Goal: Transaction & Acquisition: Purchase product/service

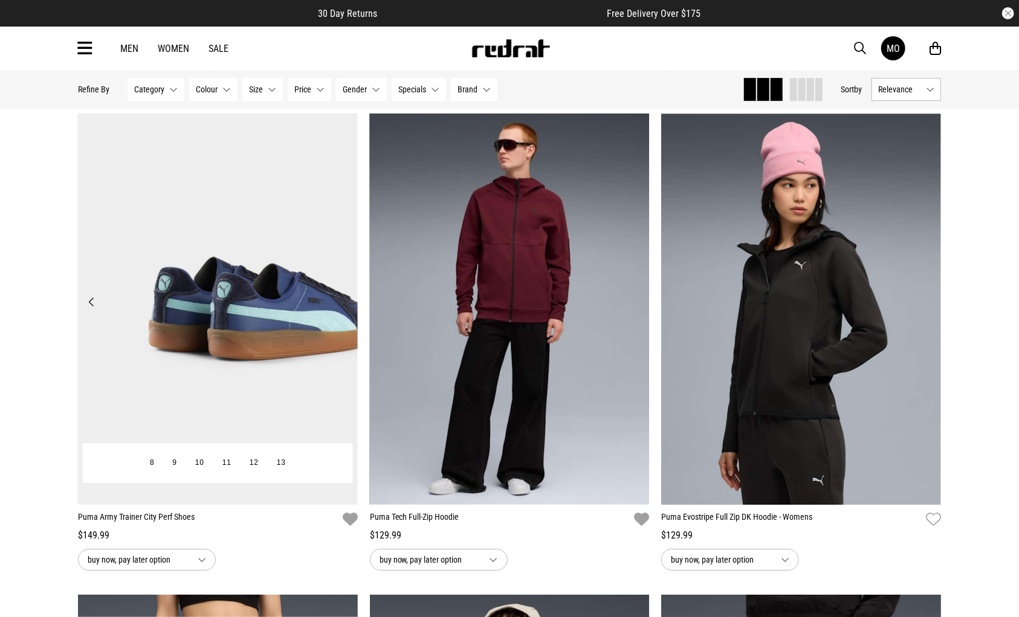
scroll to position [9727, 0]
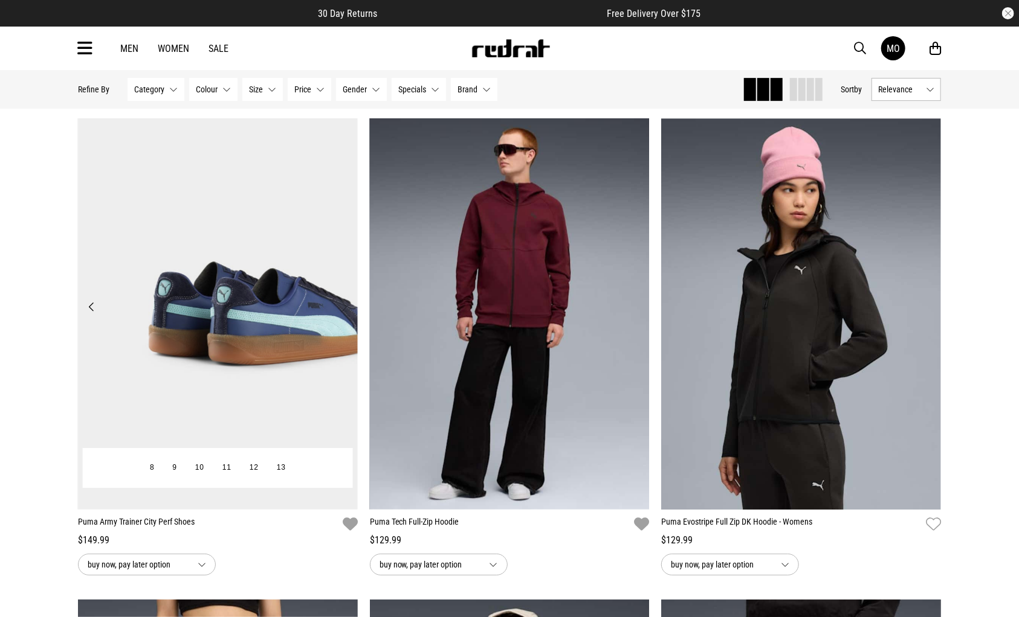
click at [281, 335] on img at bounding box center [218, 314] width 280 height 392
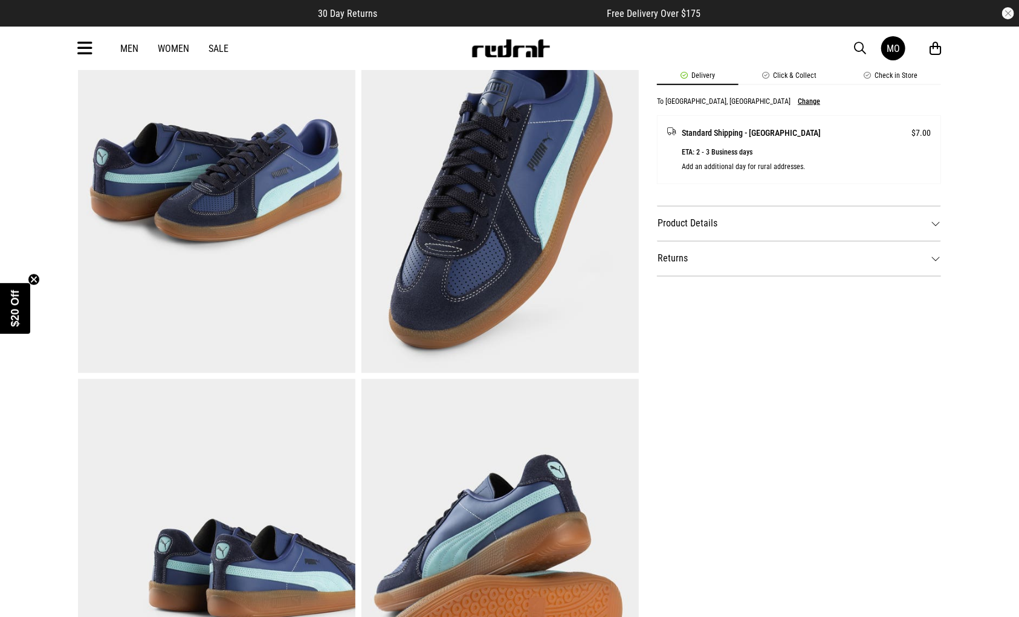
scroll to position [483, 0]
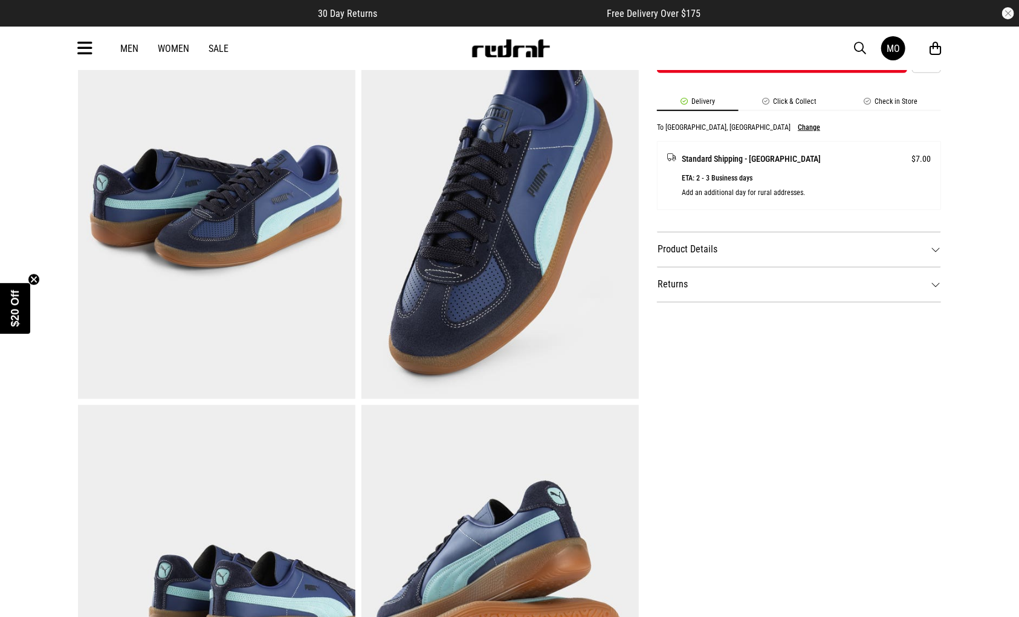
click at [930, 248] on dt "Product Details" at bounding box center [799, 249] width 284 height 35
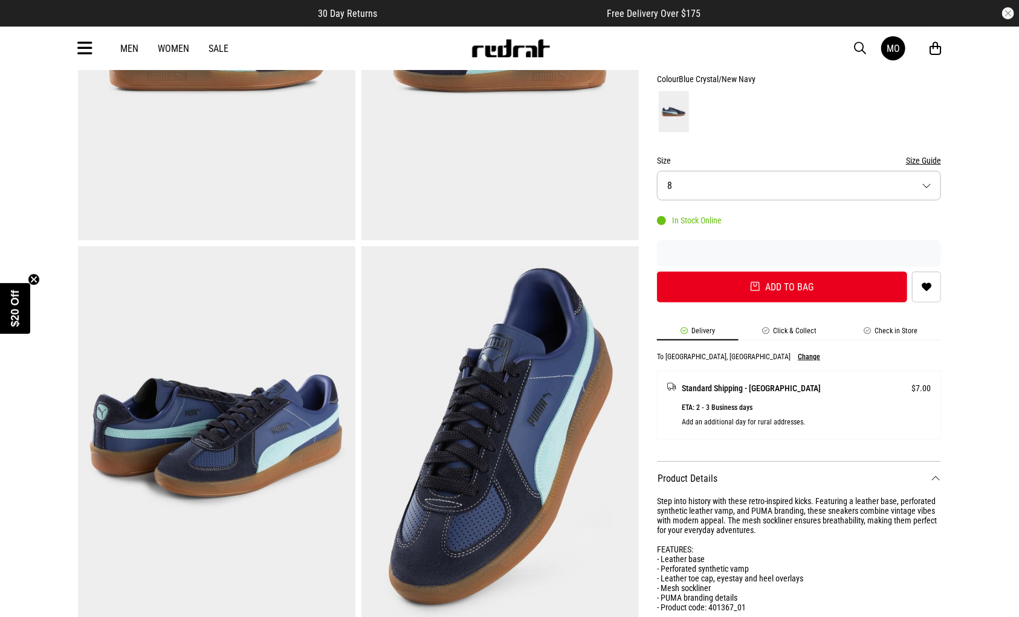
scroll to position [242, 0]
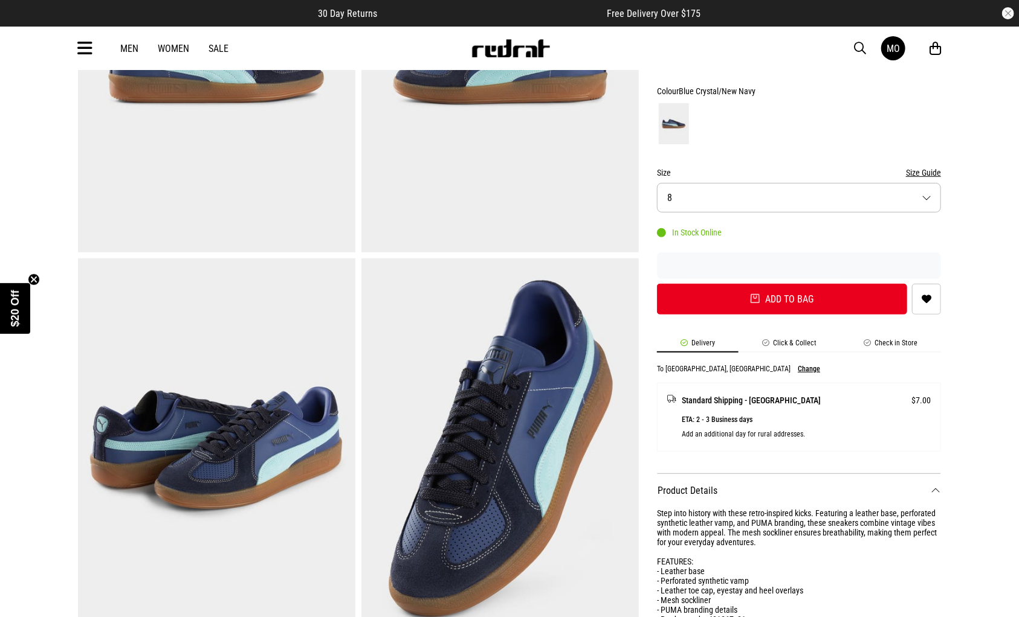
click at [928, 172] on button "Size Guide" at bounding box center [923, 173] width 35 height 15
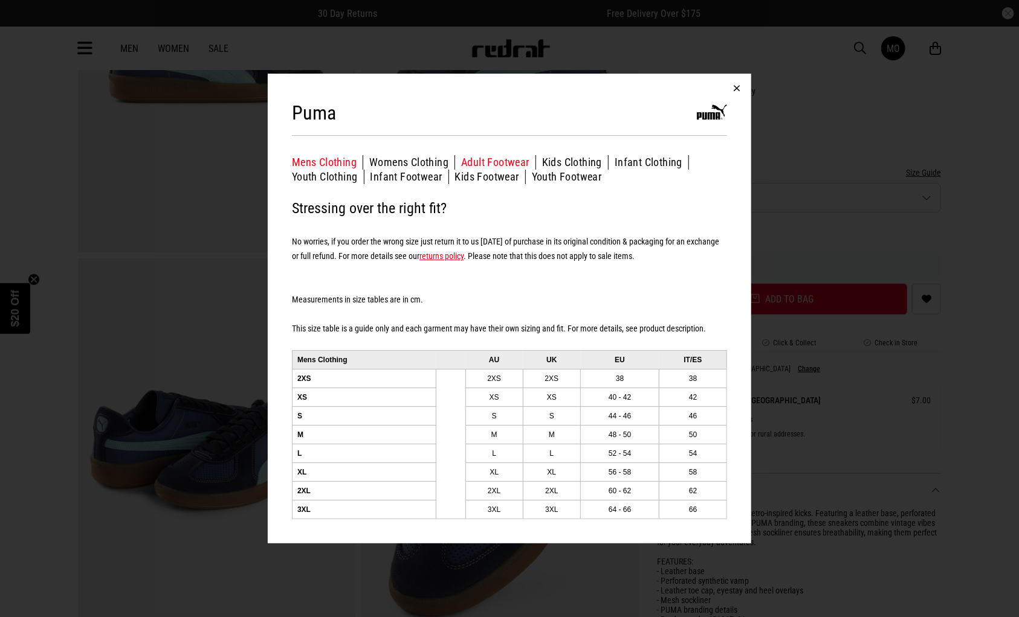
click at [465, 163] on button "Adult Footwear" at bounding box center [498, 162] width 75 height 15
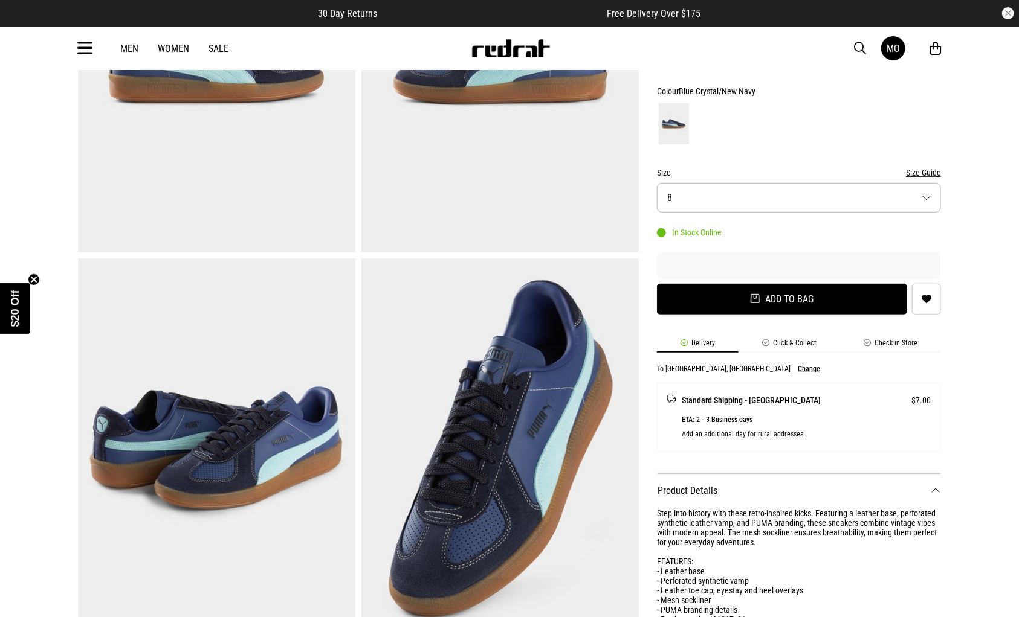
click at [834, 305] on button "Add to bag" at bounding box center [782, 299] width 250 height 31
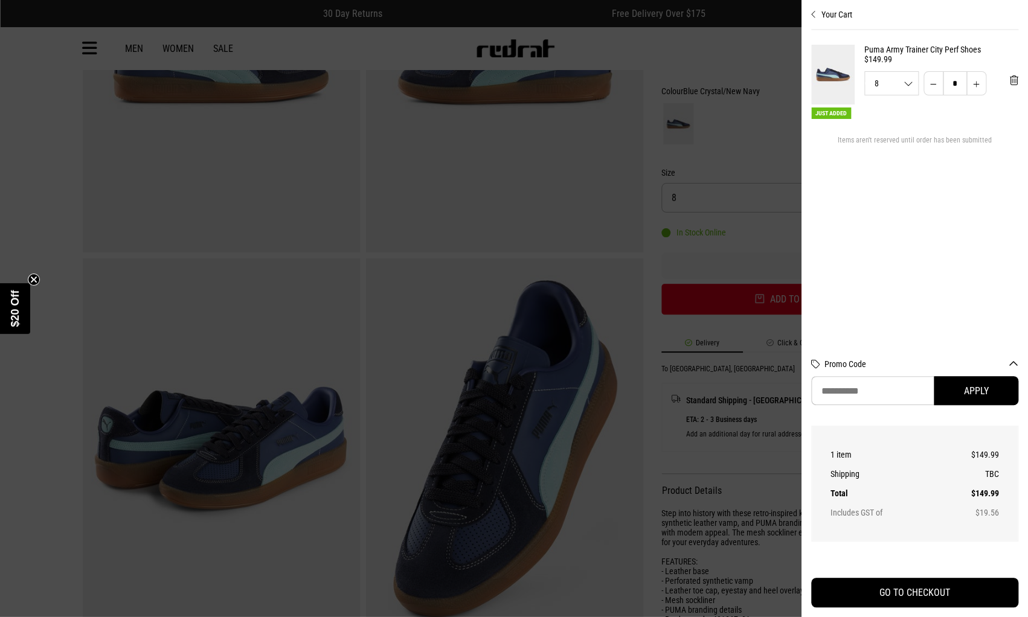
click at [32, 59] on div at bounding box center [514, 308] width 1028 height 617
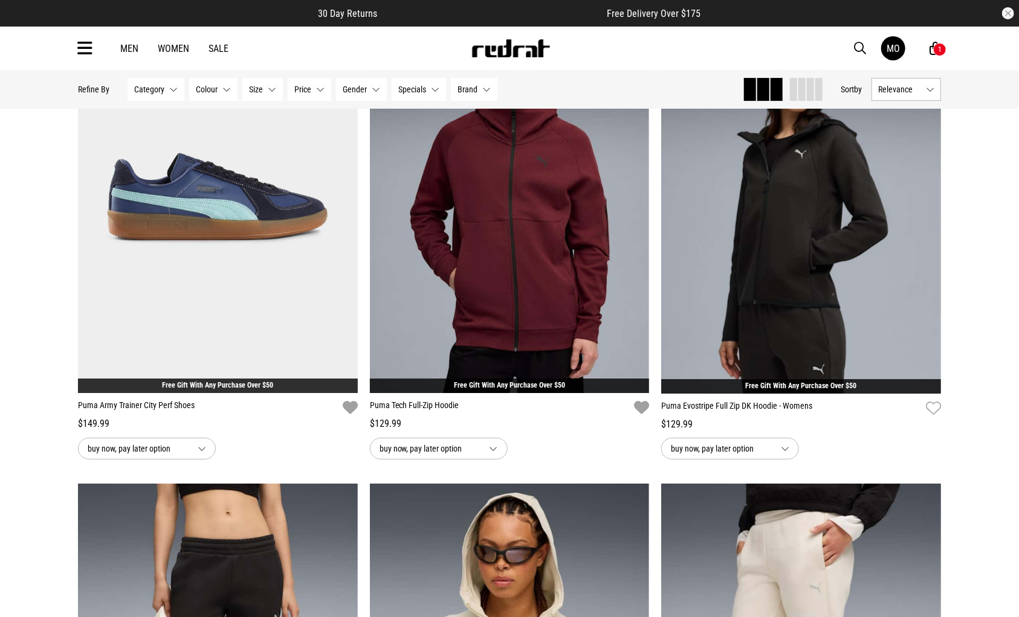
scroll to position [2078, 0]
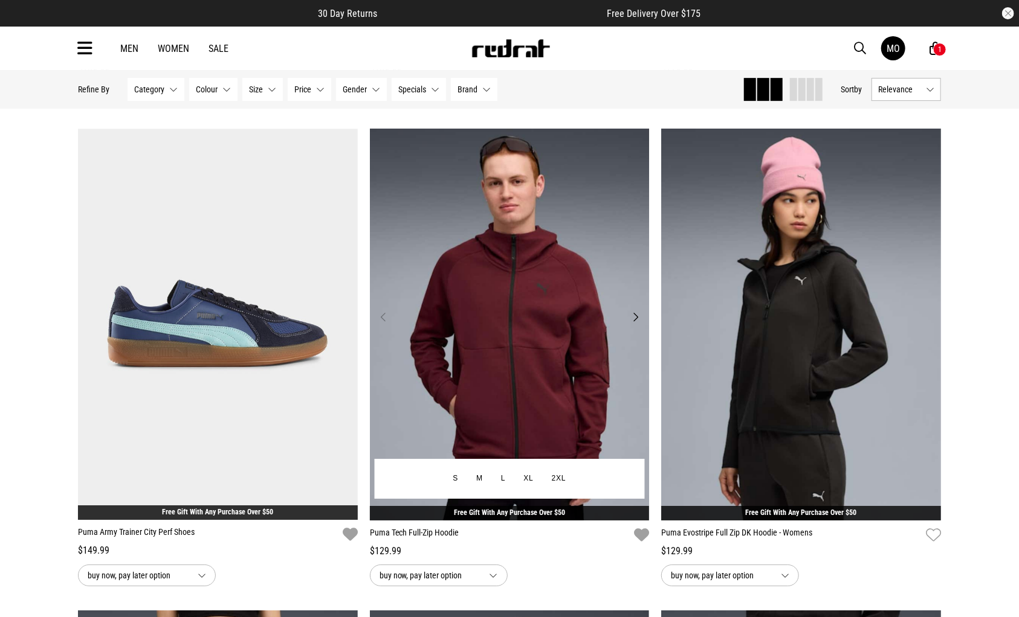
click at [640, 316] on button "Next" at bounding box center [635, 317] width 15 height 15
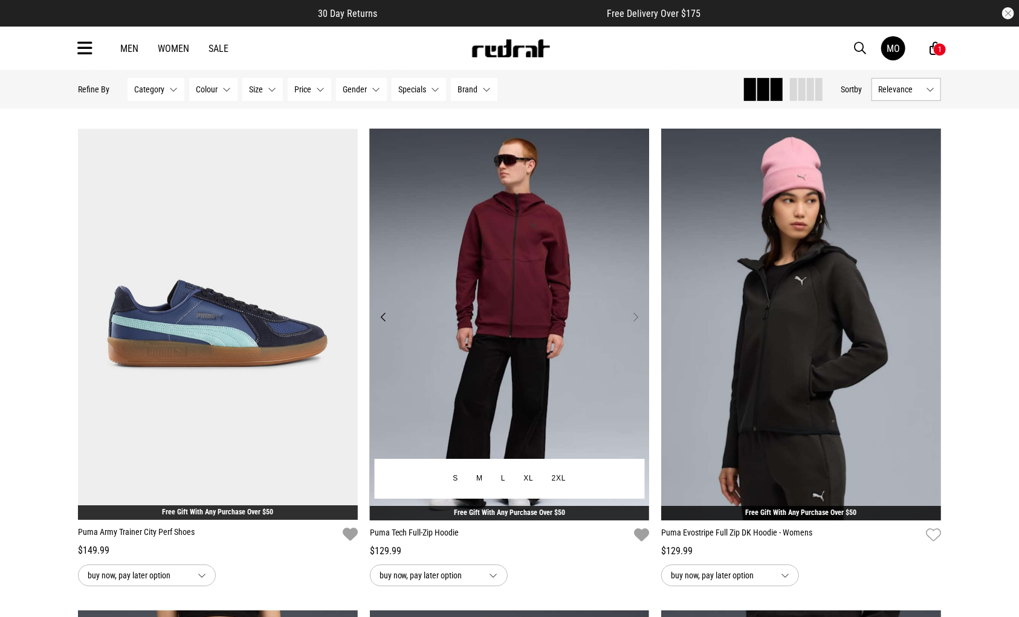
click at [640, 316] on button "Next" at bounding box center [635, 317] width 15 height 15
click at [638, 318] on button "Next" at bounding box center [635, 317] width 15 height 15
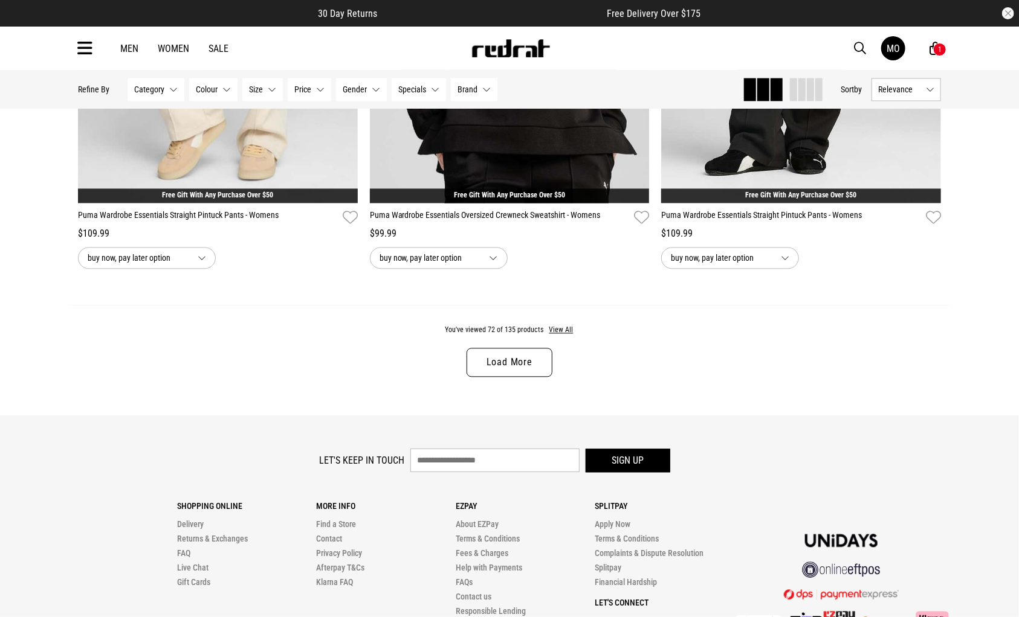
scroll to position [3890, 0]
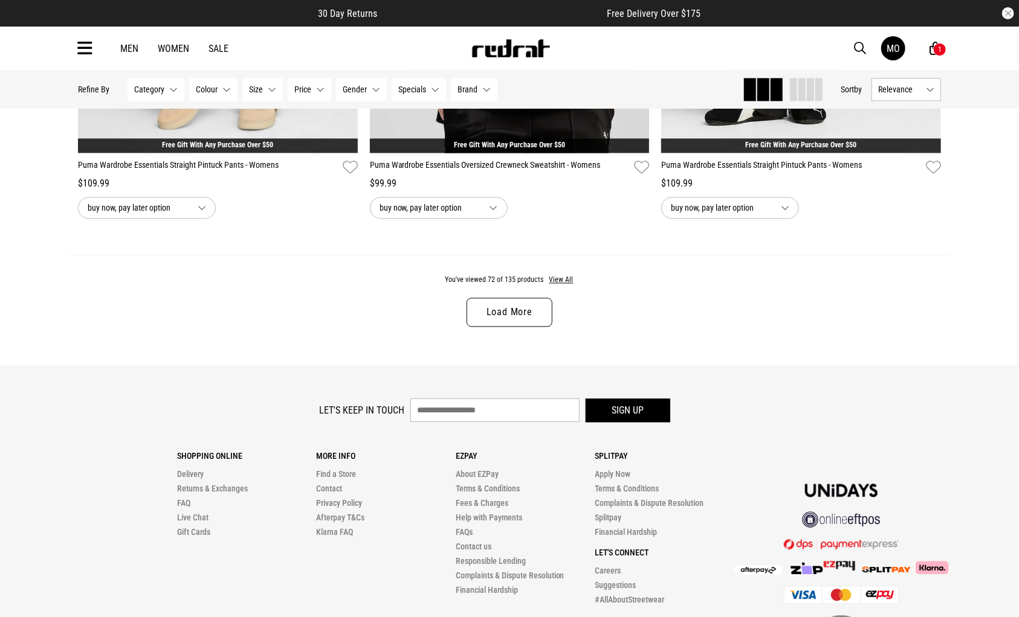
click at [505, 323] on link "Load More" at bounding box center [509, 312] width 86 height 29
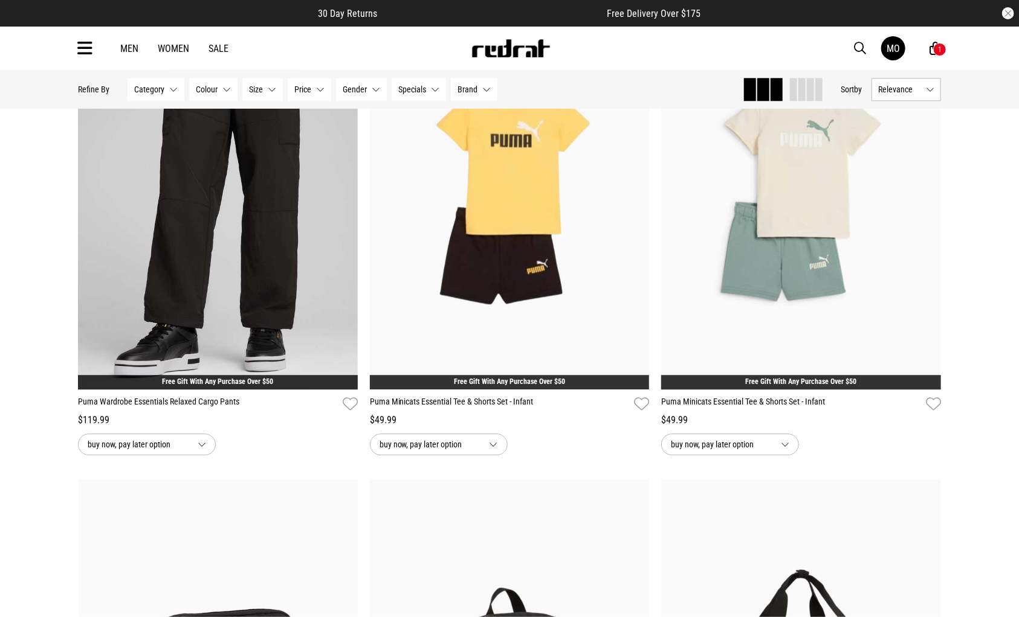
scroll to position [4192, 0]
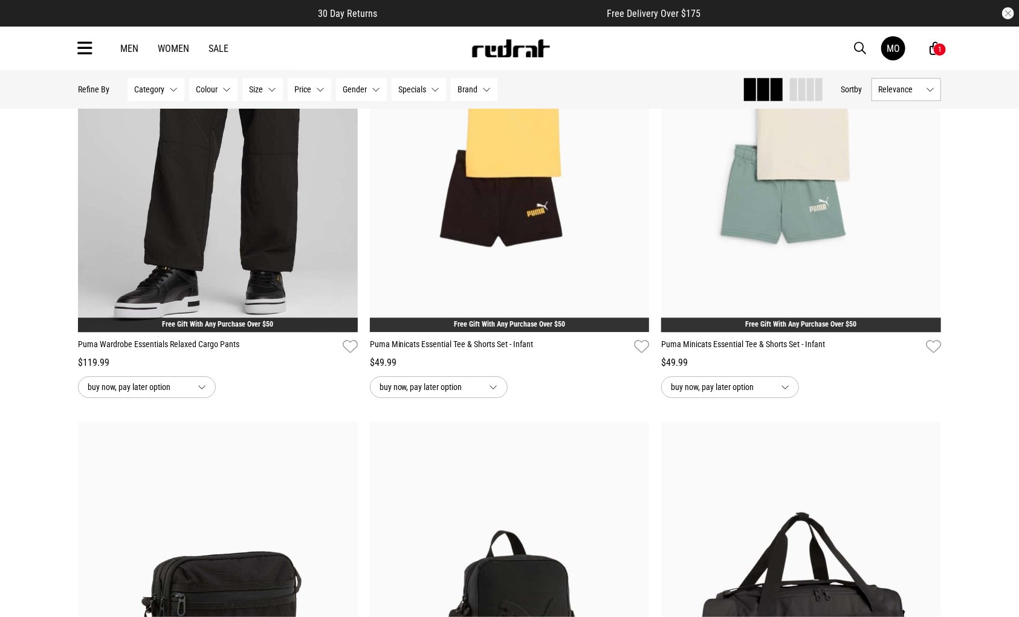
click at [863, 44] on span "button" at bounding box center [860, 48] width 12 height 15
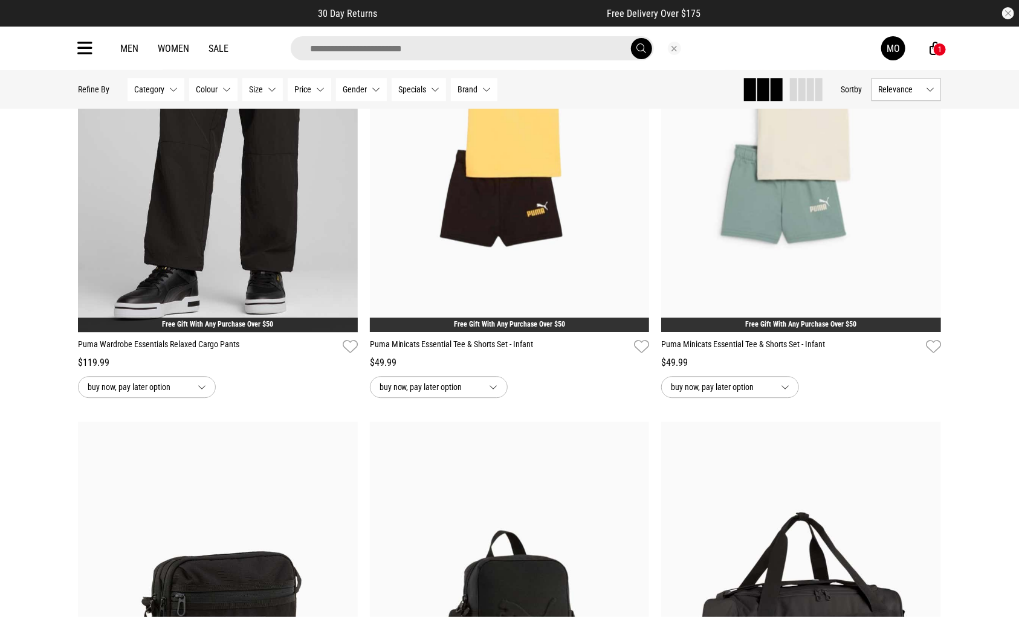
click at [514, 51] on input "search" at bounding box center [472, 48] width 363 height 24
type input "*******"
click at [631, 38] on button "submit" at bounding box center [641, 48] width 21 height 21
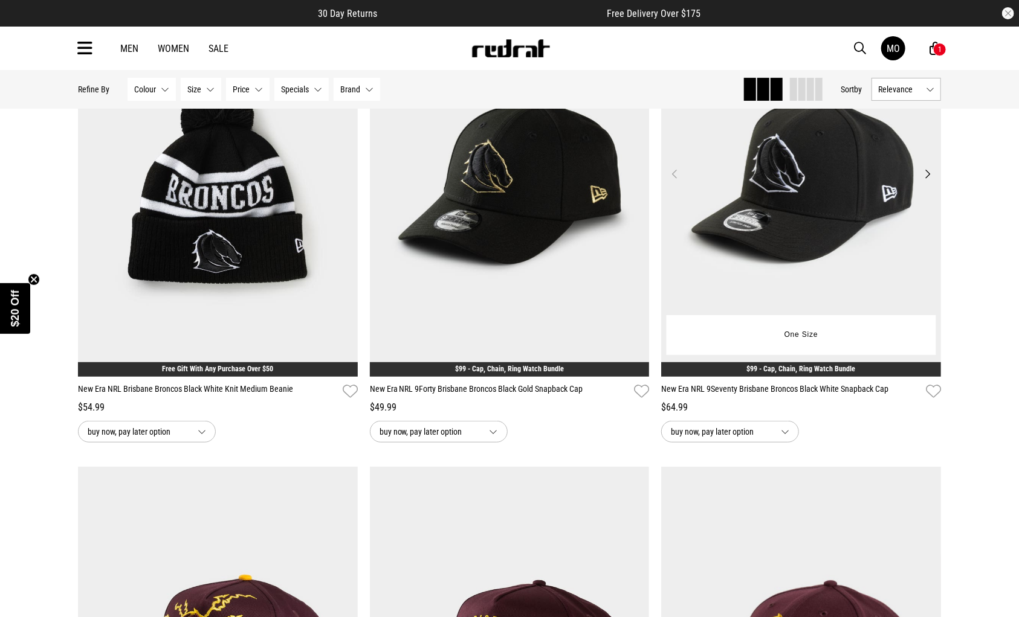
scroll to position [181, 0]
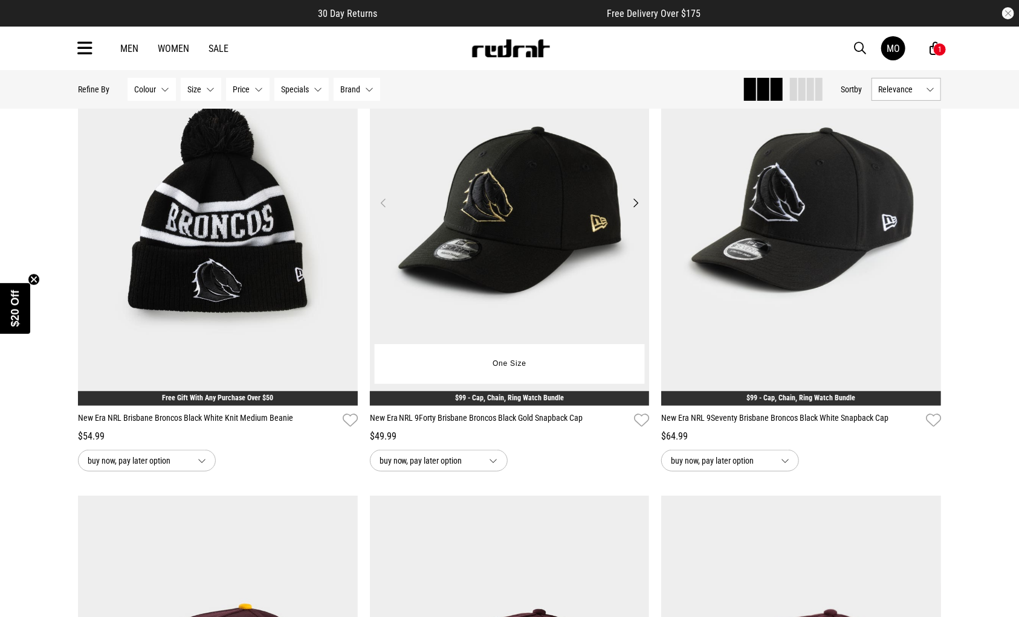
click at [635, 202] on button "Next" at bounding box center [635, 203] width 15 height 15
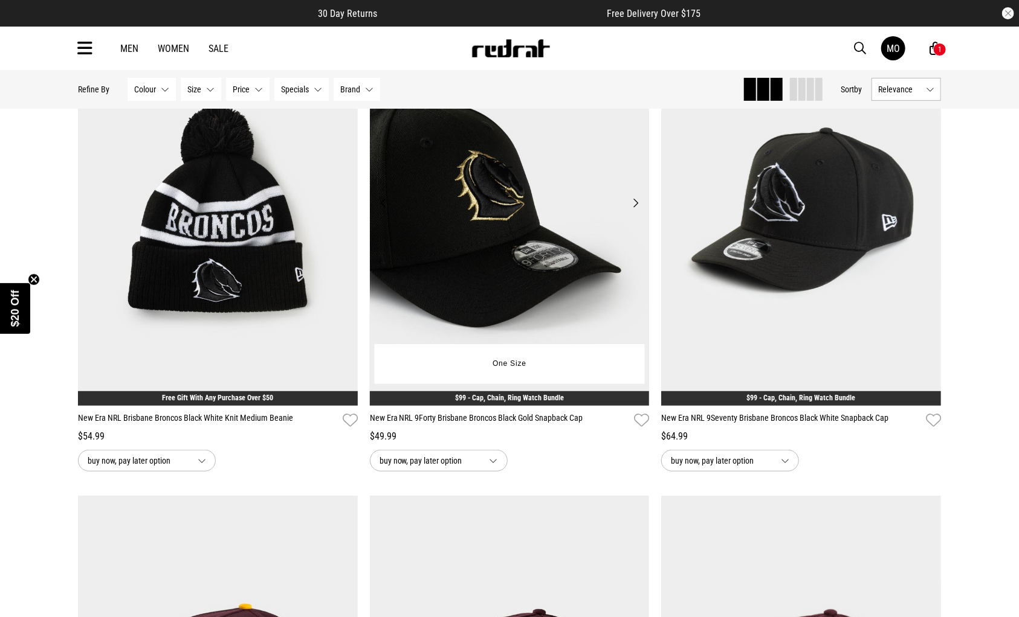
click at [635, 202] on button "Next" at bounding box center [635, 203] width 15 height 15
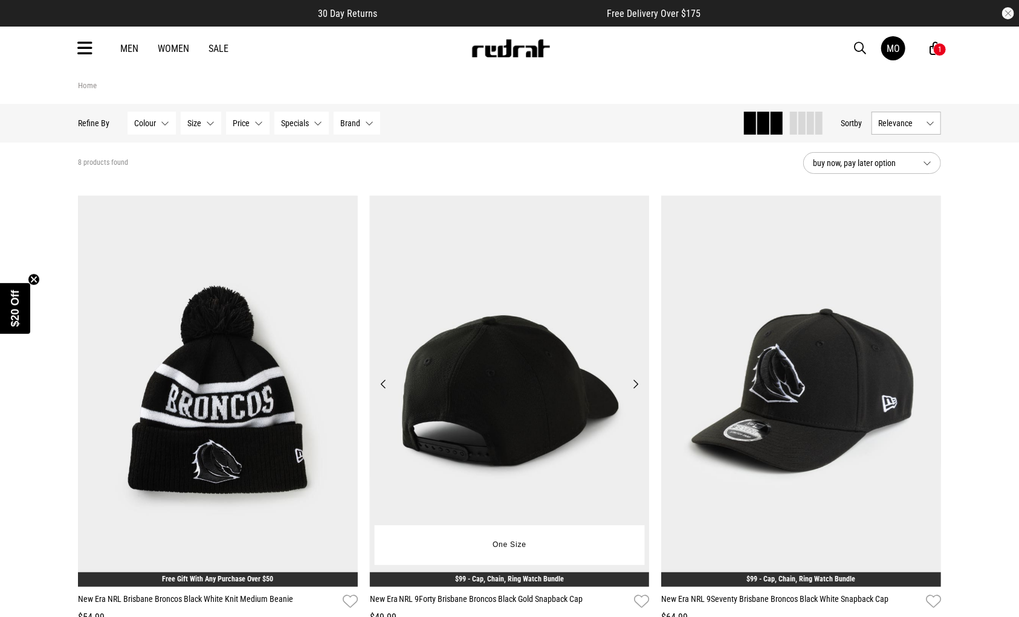
click at [638, 388] on button "Next" at bounding box center [635, 384] width 15 height 15
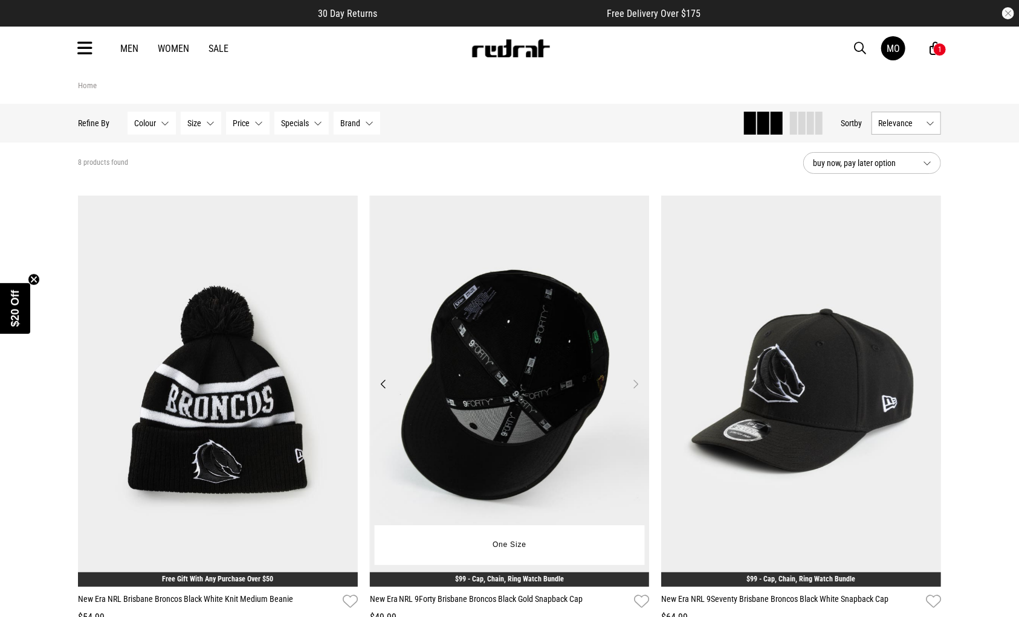
click at [638, 388] on button "Next" at bounding box center [635, 384] width 15 height 15
click at [387, 386] on button "Previous" at bounding box center [383, 384] width 15 height 15
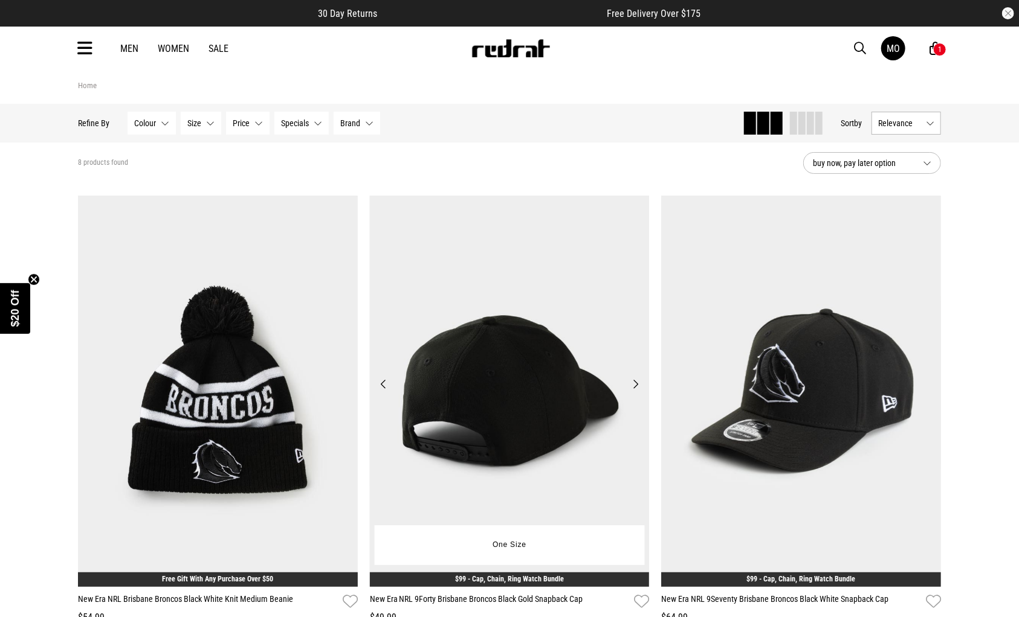
click at [387, 386] on button "Previous" at bounding box center [383, 384] width 15 height 15
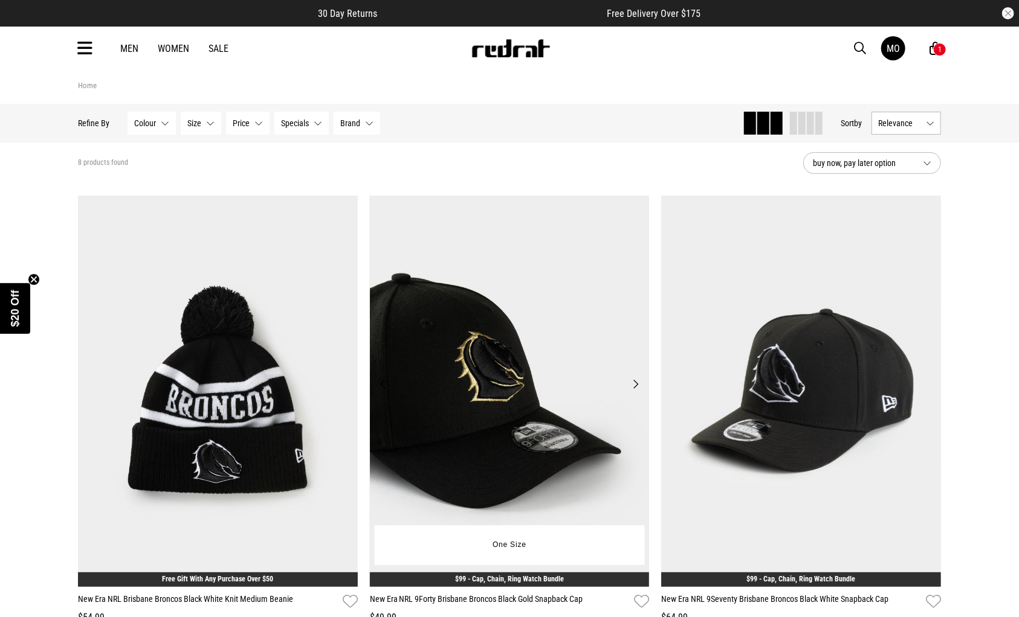
click at [387, 386] on button "Previous" at bounding box center [383, 384] width 15 height 15
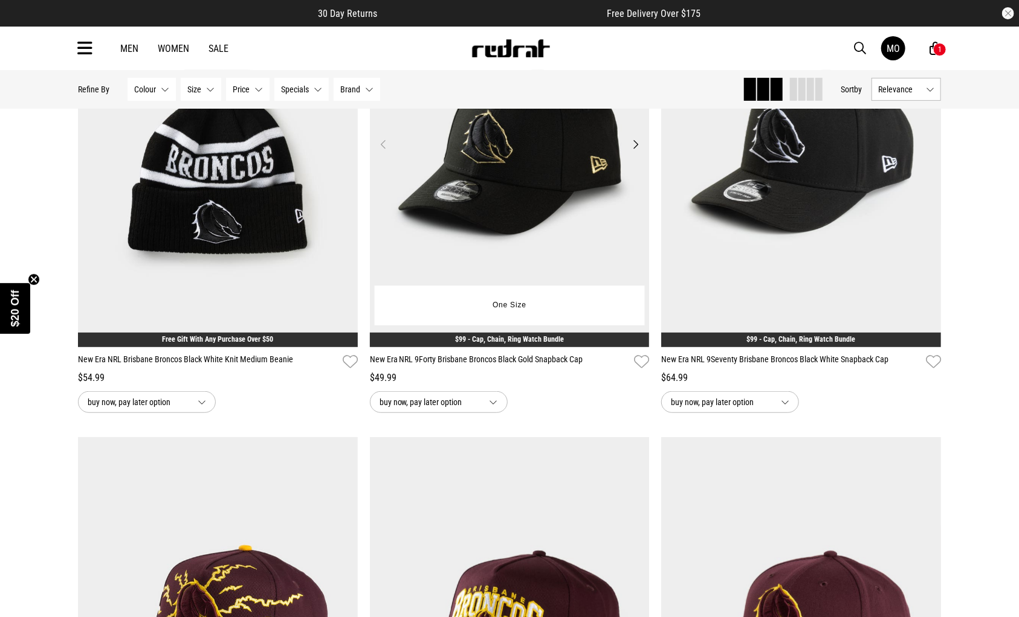
scroll to position [242, 0]
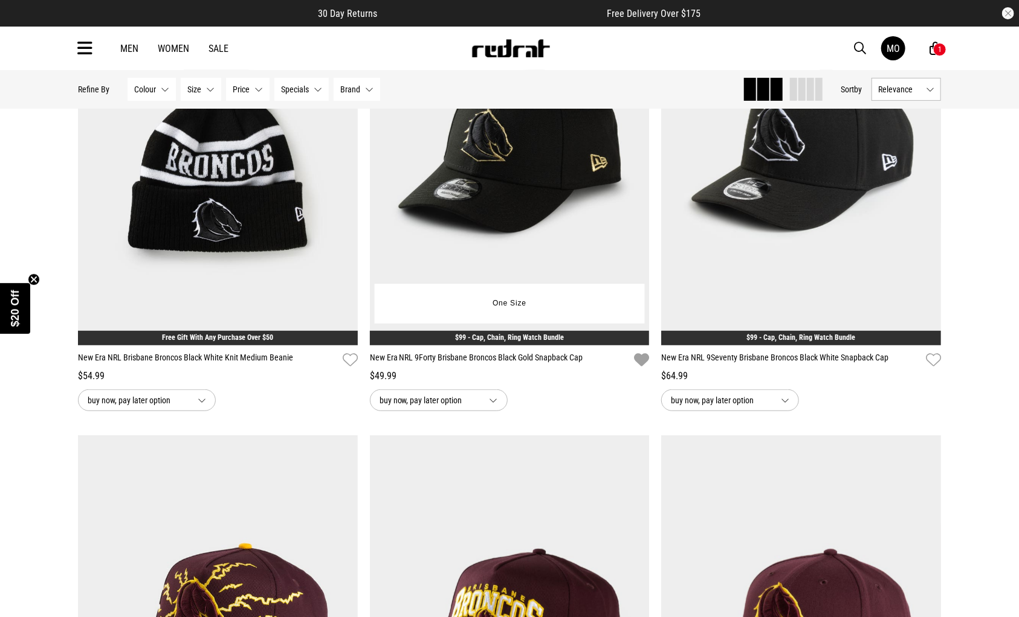
click at [638, 364] on icon "button" at bounding box center [641, 361] width 15 height 18
click at [552, 247] on img at bounding box center [510, 150] width 280 height 392
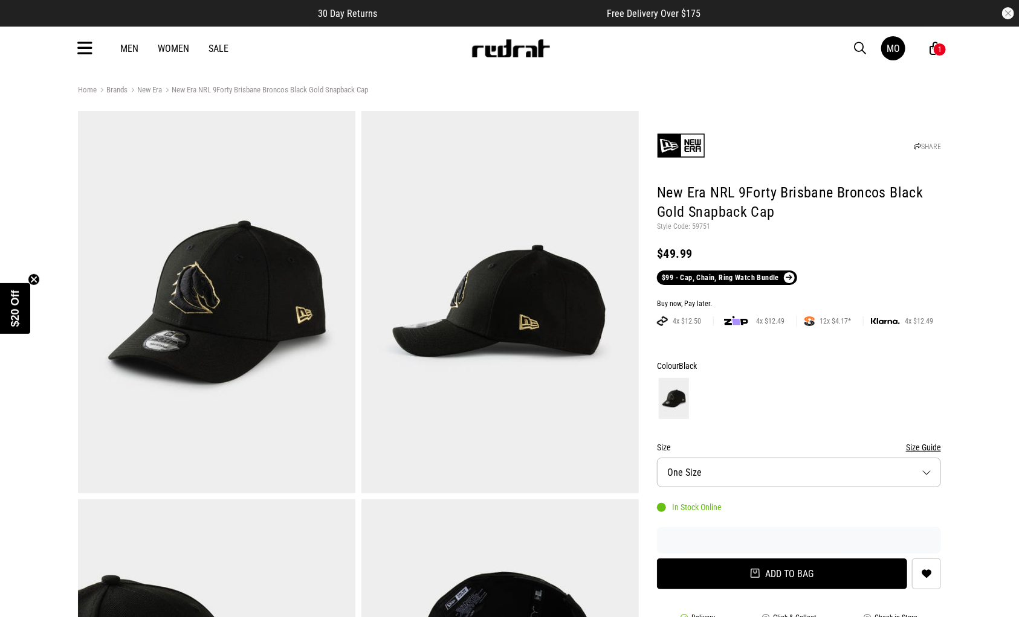
click at [775, 572] on button "Add to bag" at bounding box center [782, 574] width 250 height 31
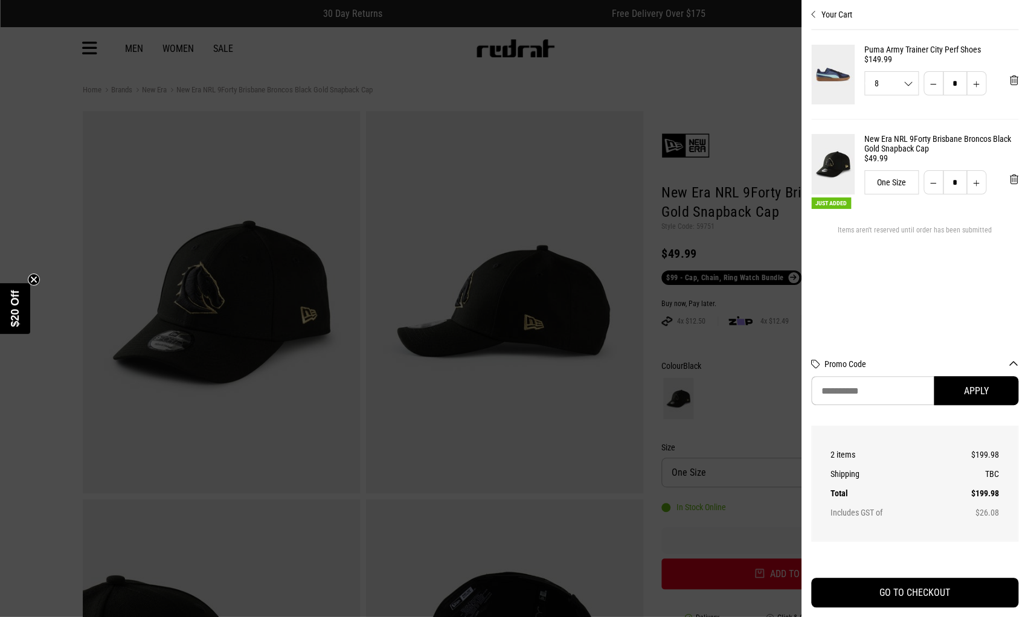
click at [749, 91] on div at bounding box center [514, 308] width 1028 height 617
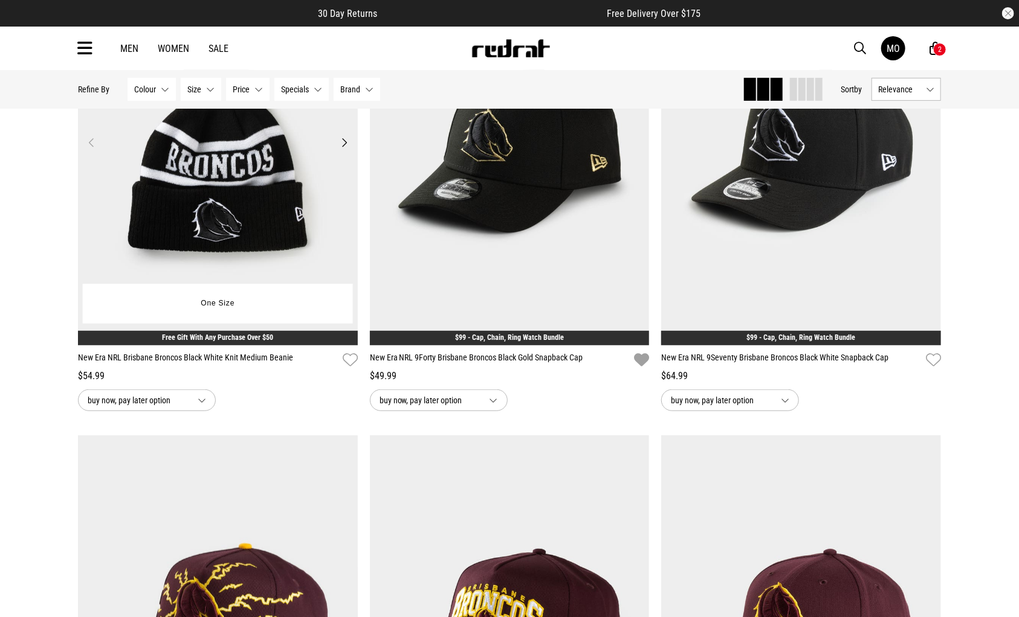
click at [279, 270] on img at bounding box center [218, 150] width 280 height 392
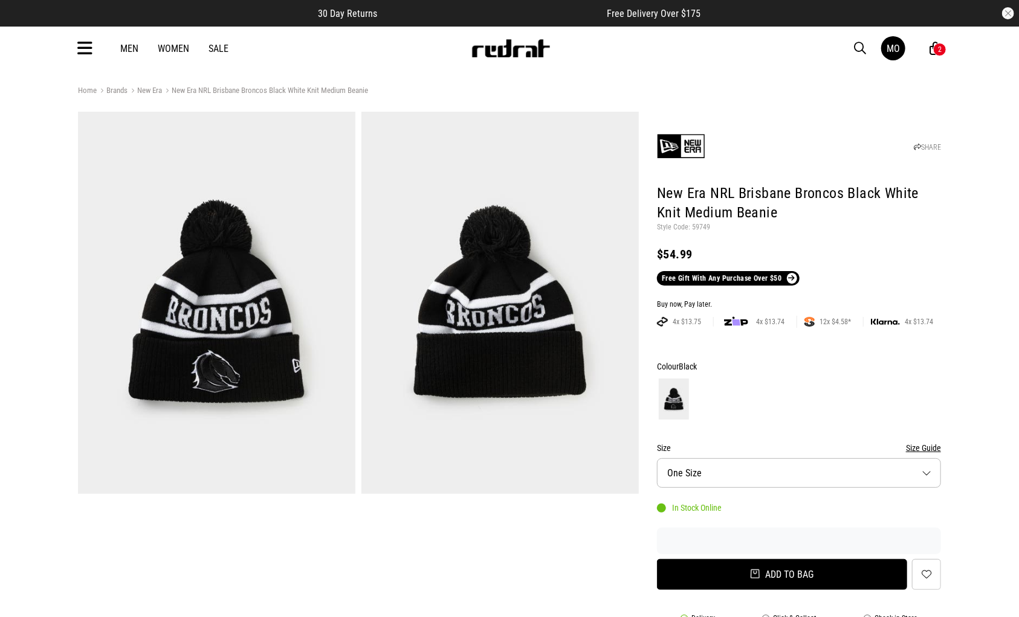
click at [770, 576] on button "Add to bag" at bounding box center [782, 574] width 250 height 31
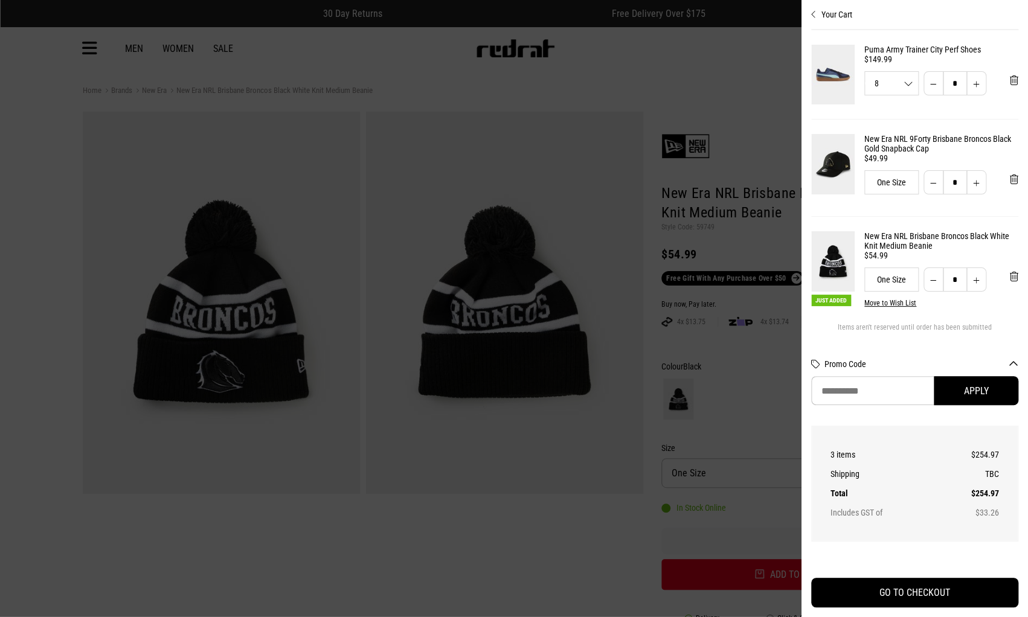
click at [677, 50] on div at bounding box center [514, 308] width 1028 height 617
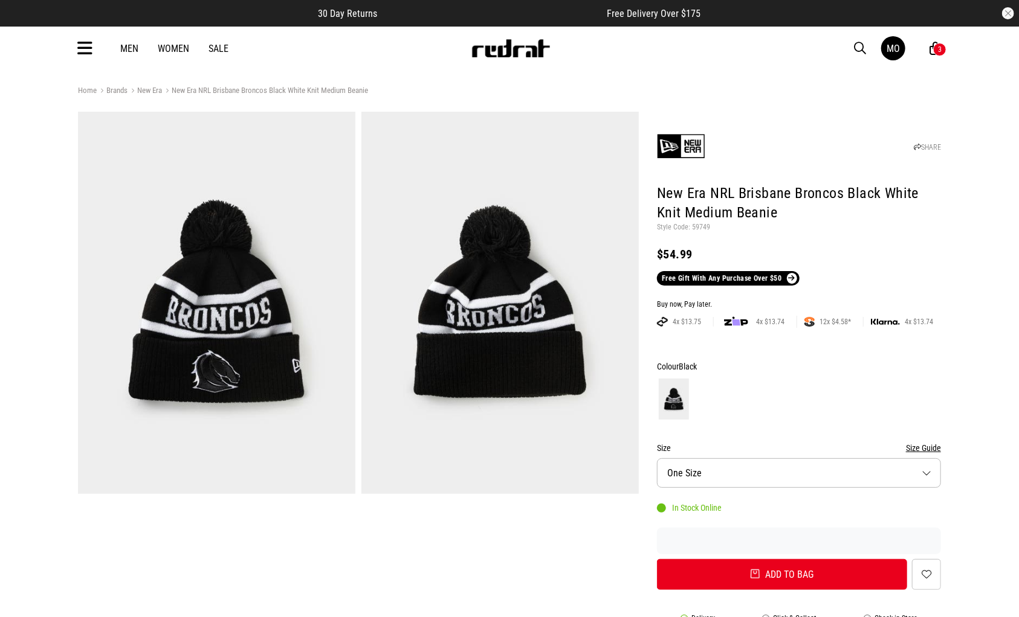
click at [941, 50] on div "3" at bounding box center [940, 49] width 4 height 8
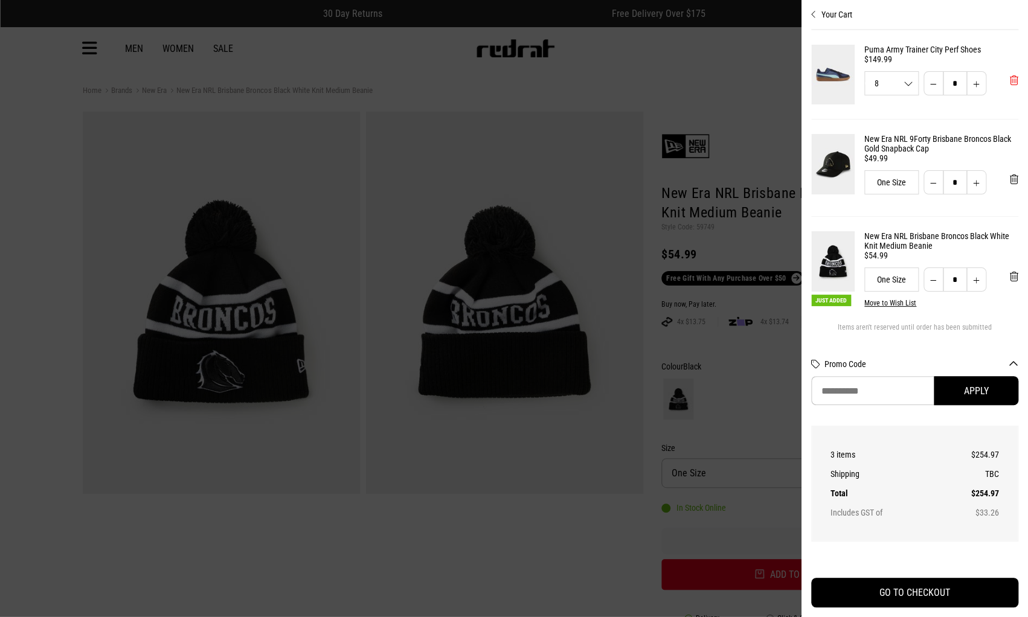
click at [1010, 80] on span "'Remove from cart" at bounding box center [1014, 80] width 8 height 11
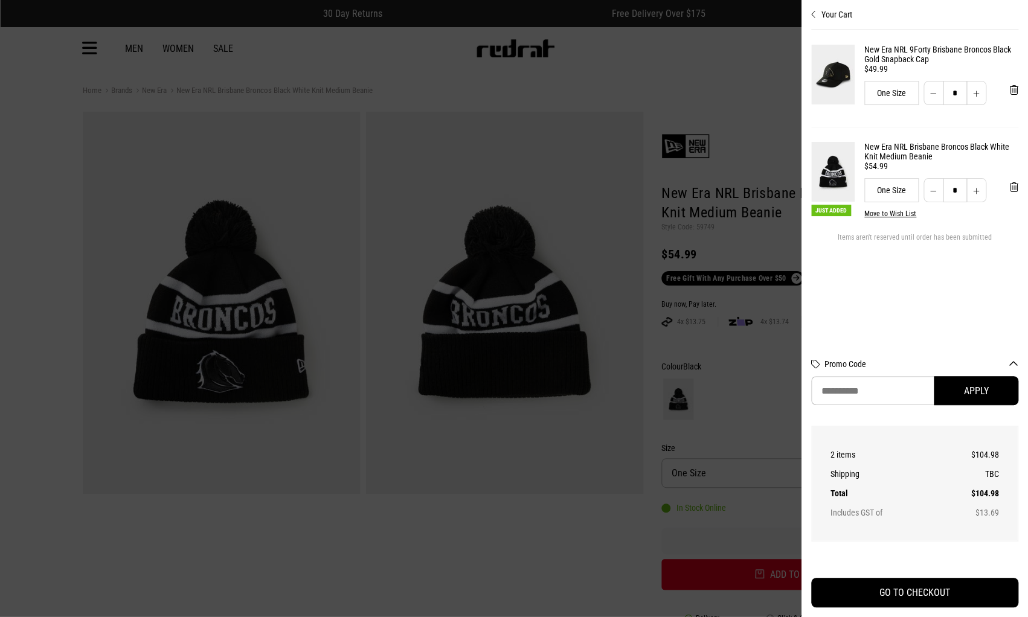
click at [595, 546] on div at bounding box center [514, 308] width 1028 height 617
